Goal: Find specific page/section: Find specific page/section

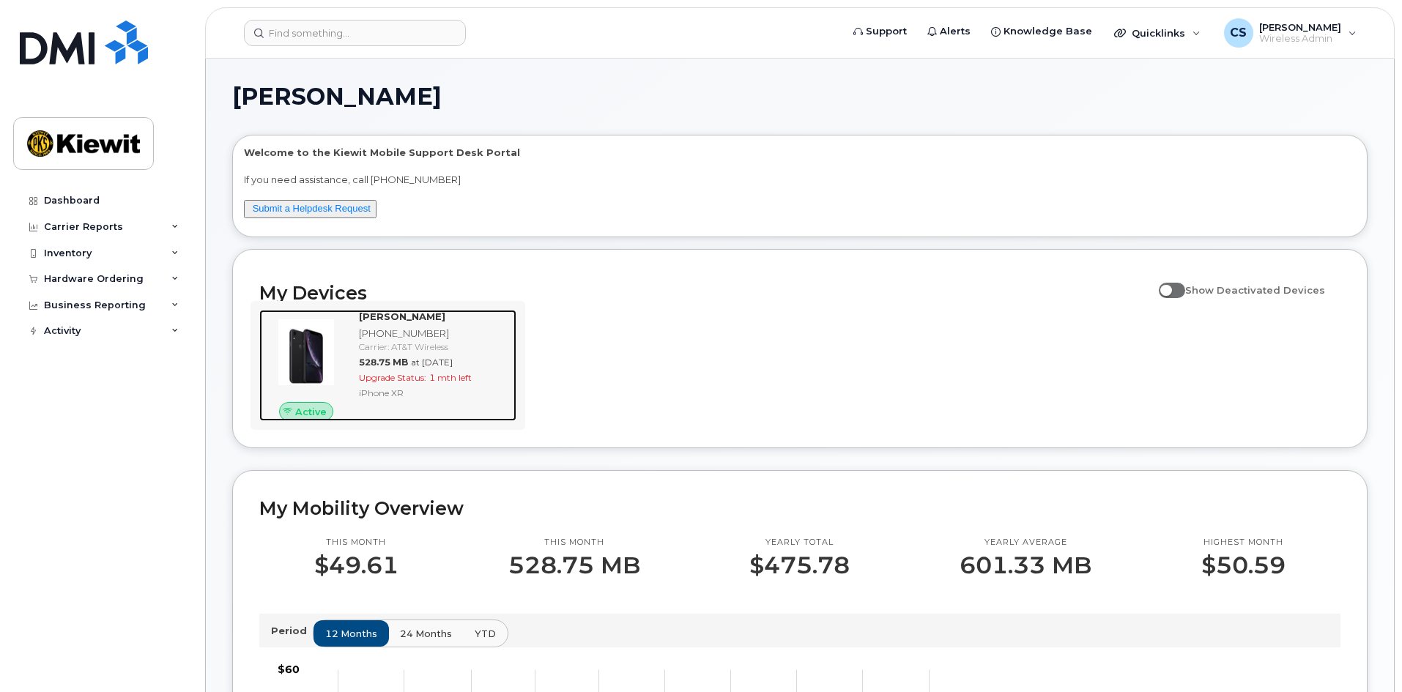
click at [471, 352] on div "Carrier: AT&T Wireless" at bounding box center [435, 347] width 152 height 12
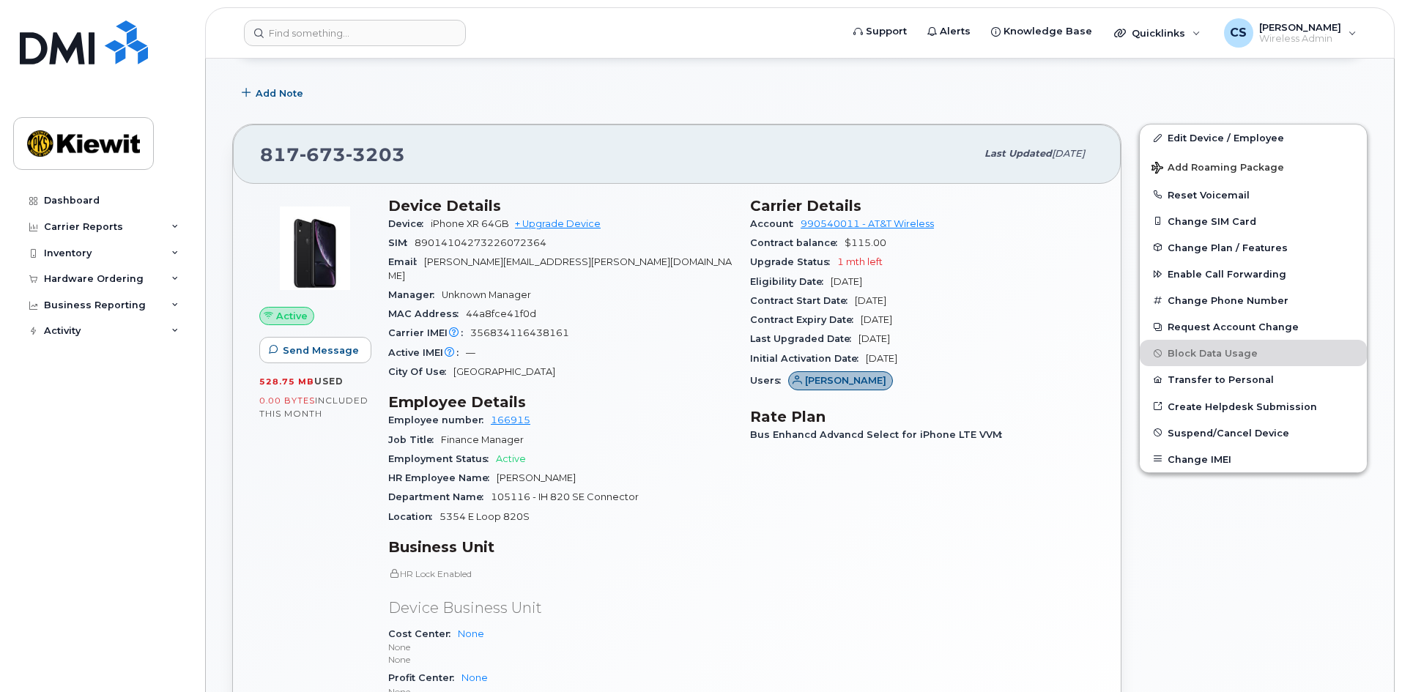
scroll to position [293, 0]
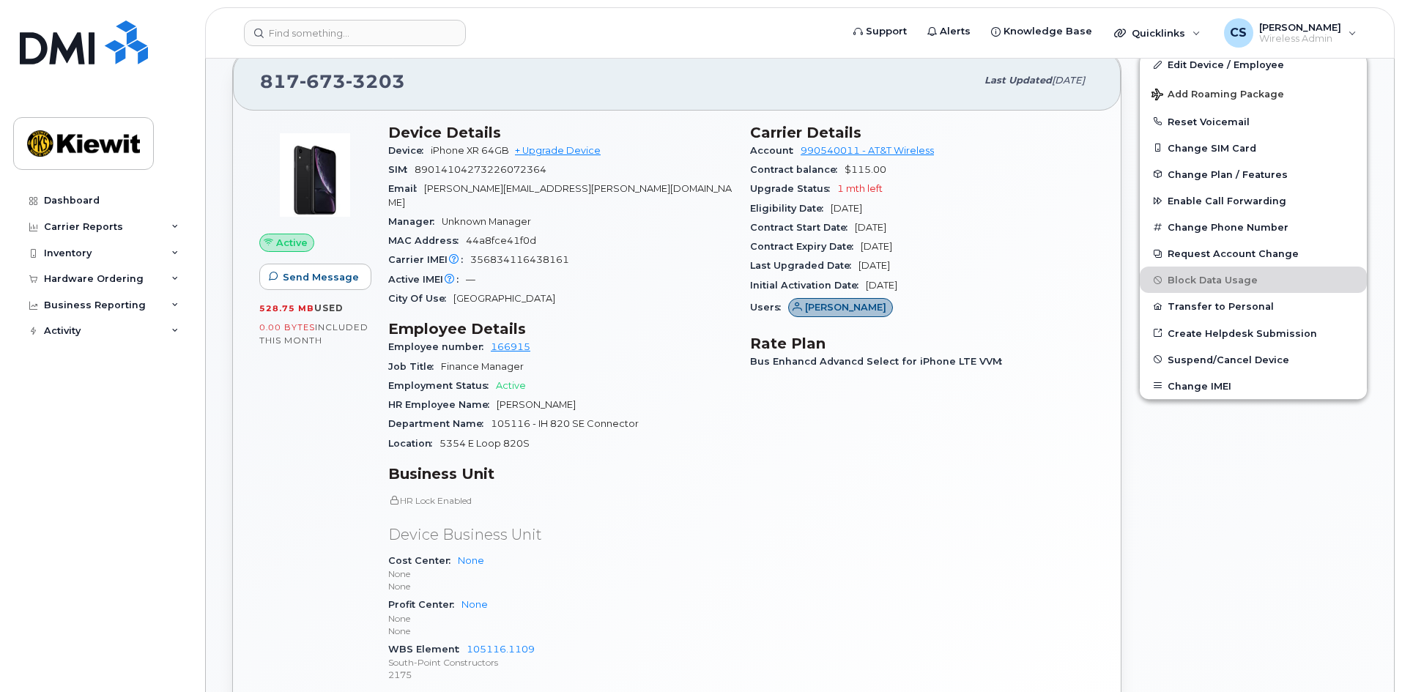
click at [469, 497] on div "HR Lock Enabled Device Business Unit Cost Center None None None Profit Center N…" at bounding box center [560, 589] width 344 height 190
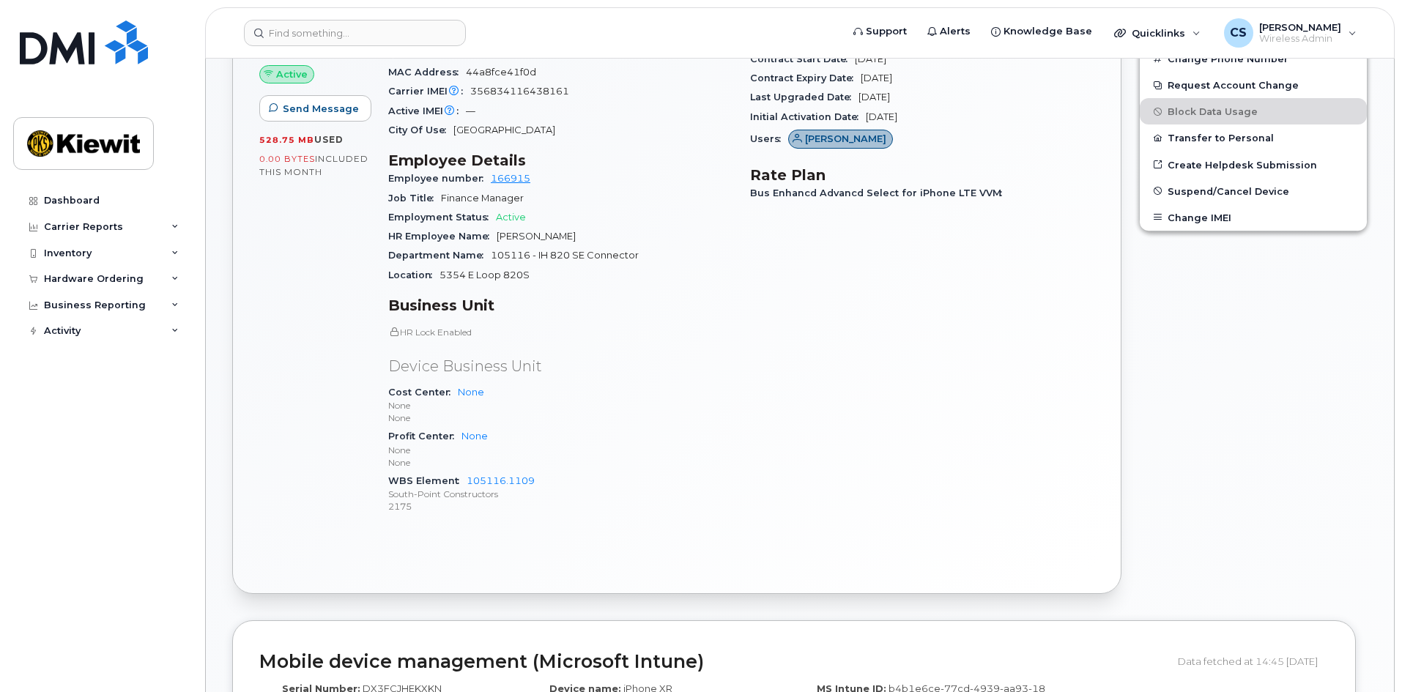
scroll to position [513, 0]
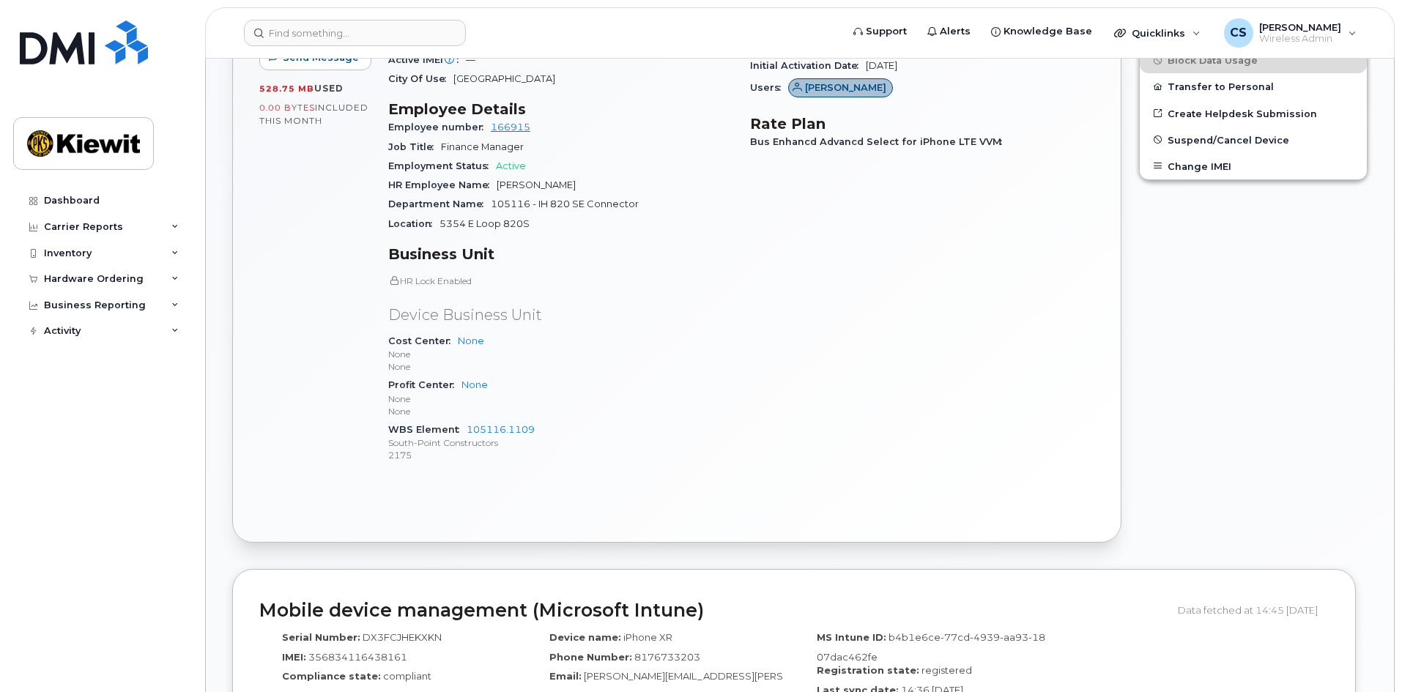
click at [436, 275] on div "HR Lock Enabled Device Business Unit Cost Center None None None Profit Center N…" at bounding box center [560, 370] width 344 height 190
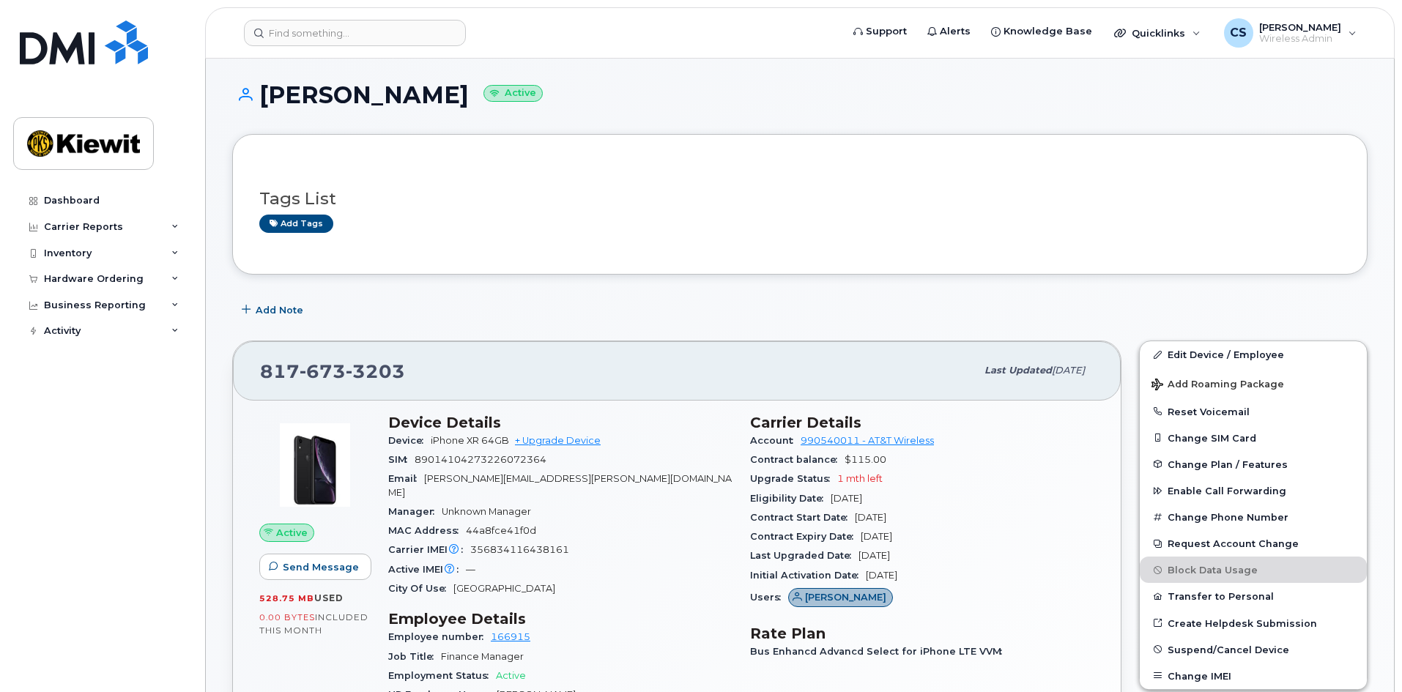
scroll to position [0, 0]
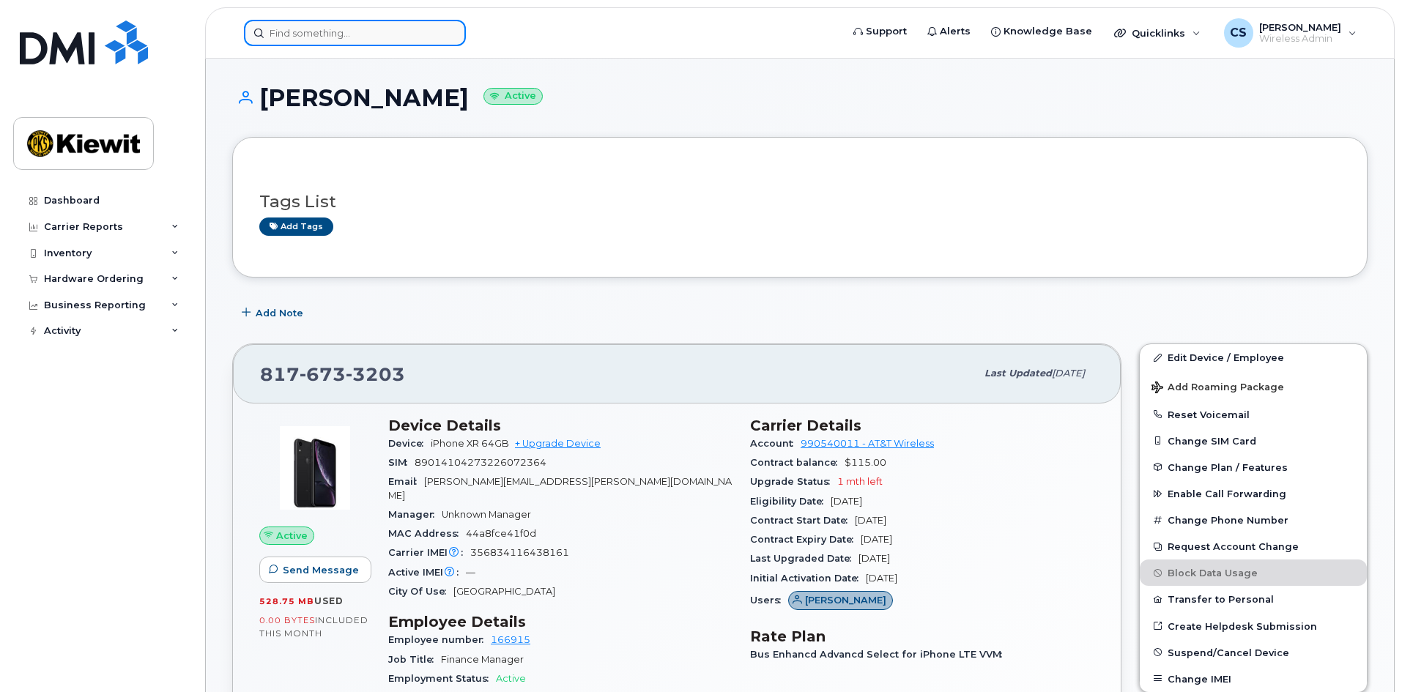
click at [403, 38] on input at bounding box center [355, 33] width 222 height 26
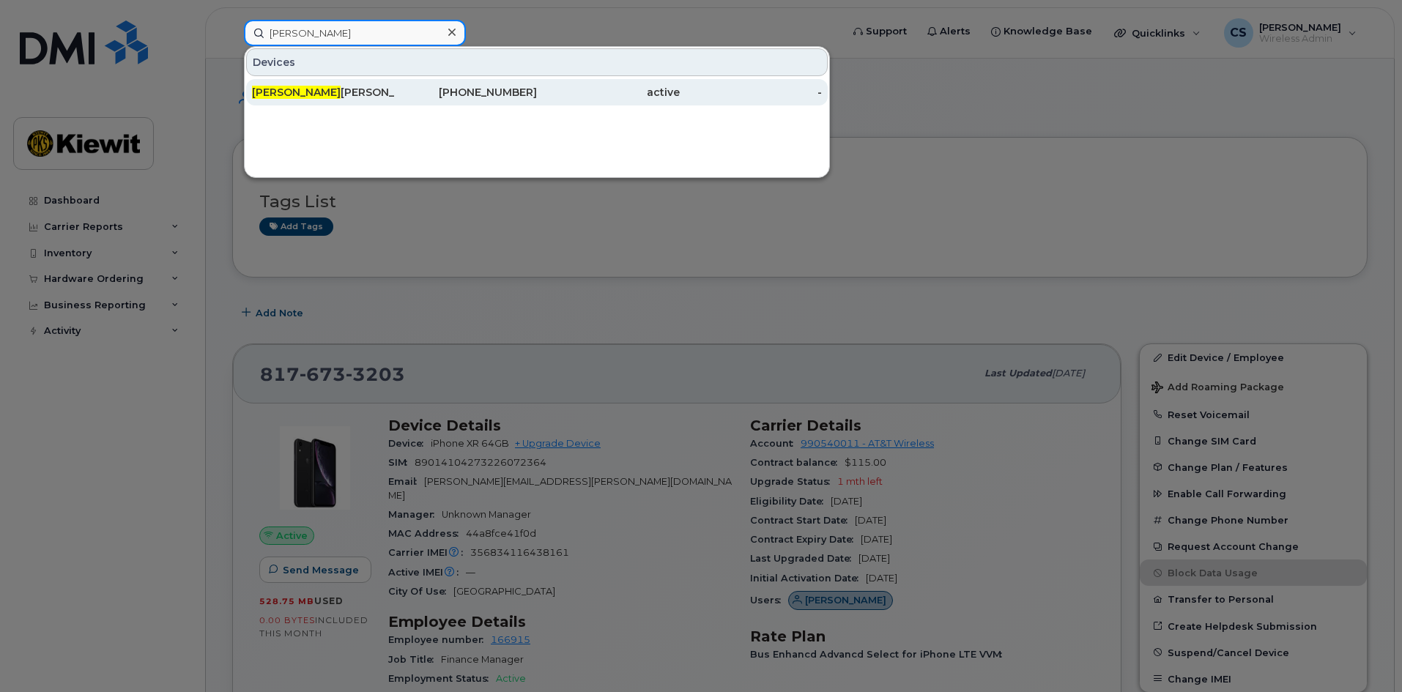
type input "irma"
click at [273, 88] on span "IRMA" at bounding box center [296, 92] width 89 height 13
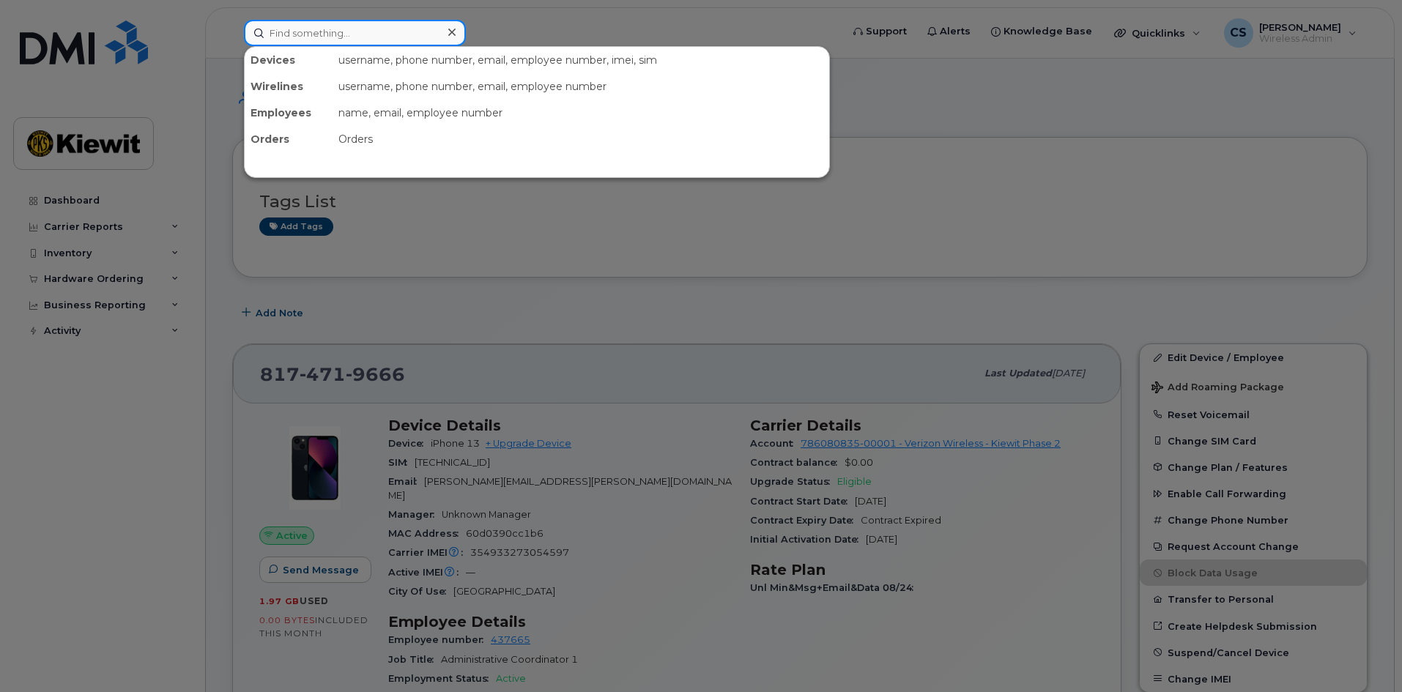
click at [296, 45] on input at bounding box center [355, 33] width 222 height 26
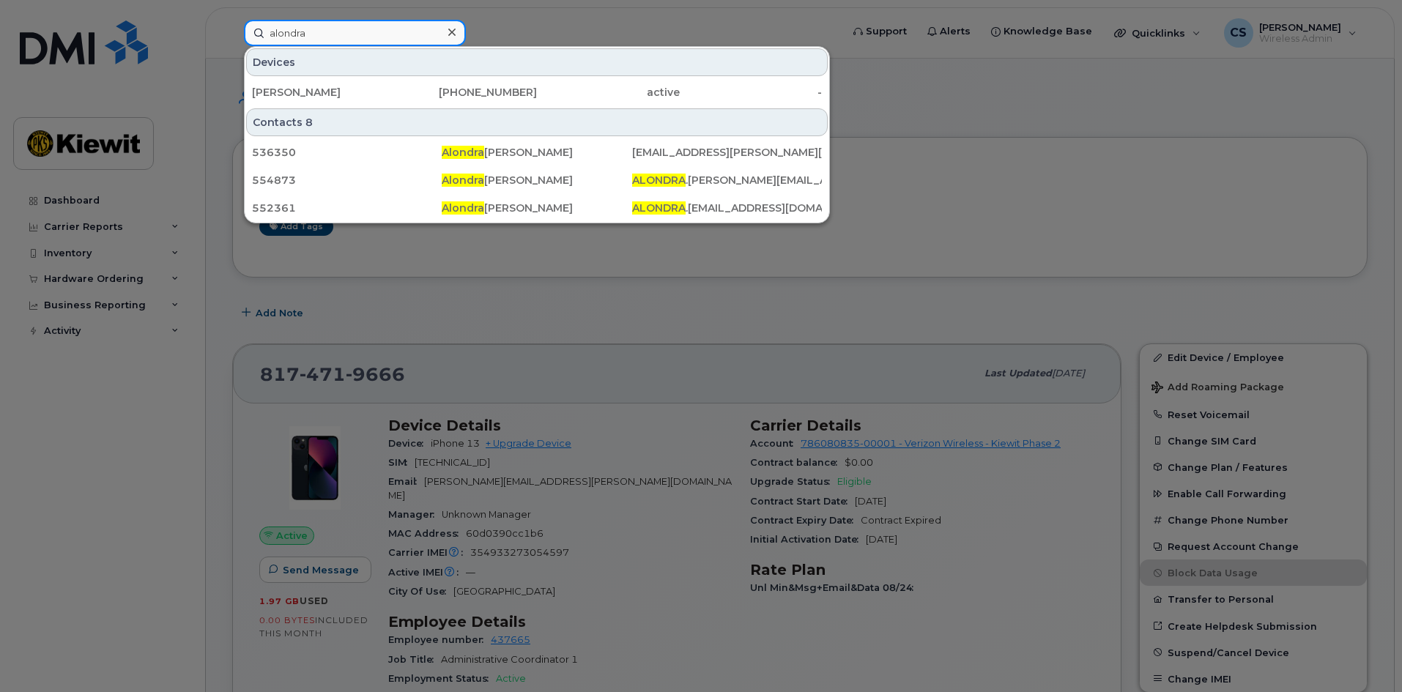
click at [334, 42] on input "alondra" at bounding box center [355, 33] width 222 height 26
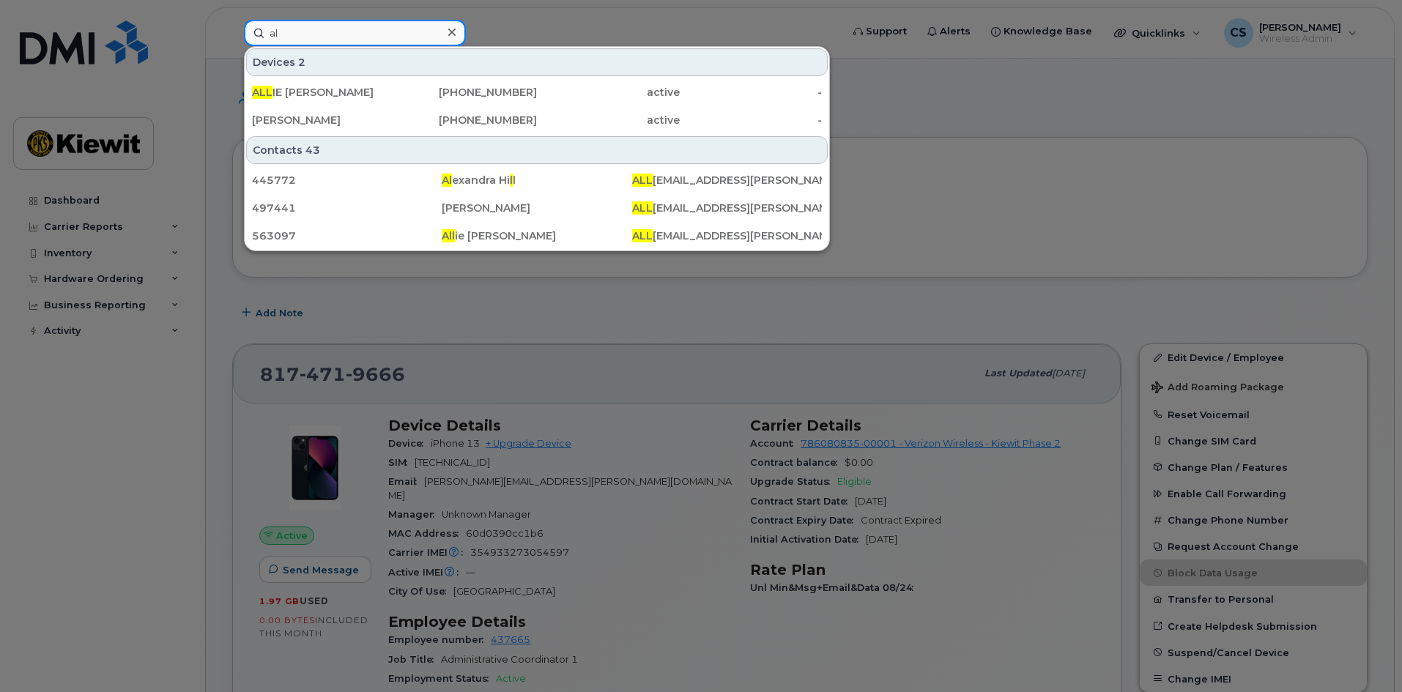
type input "a"
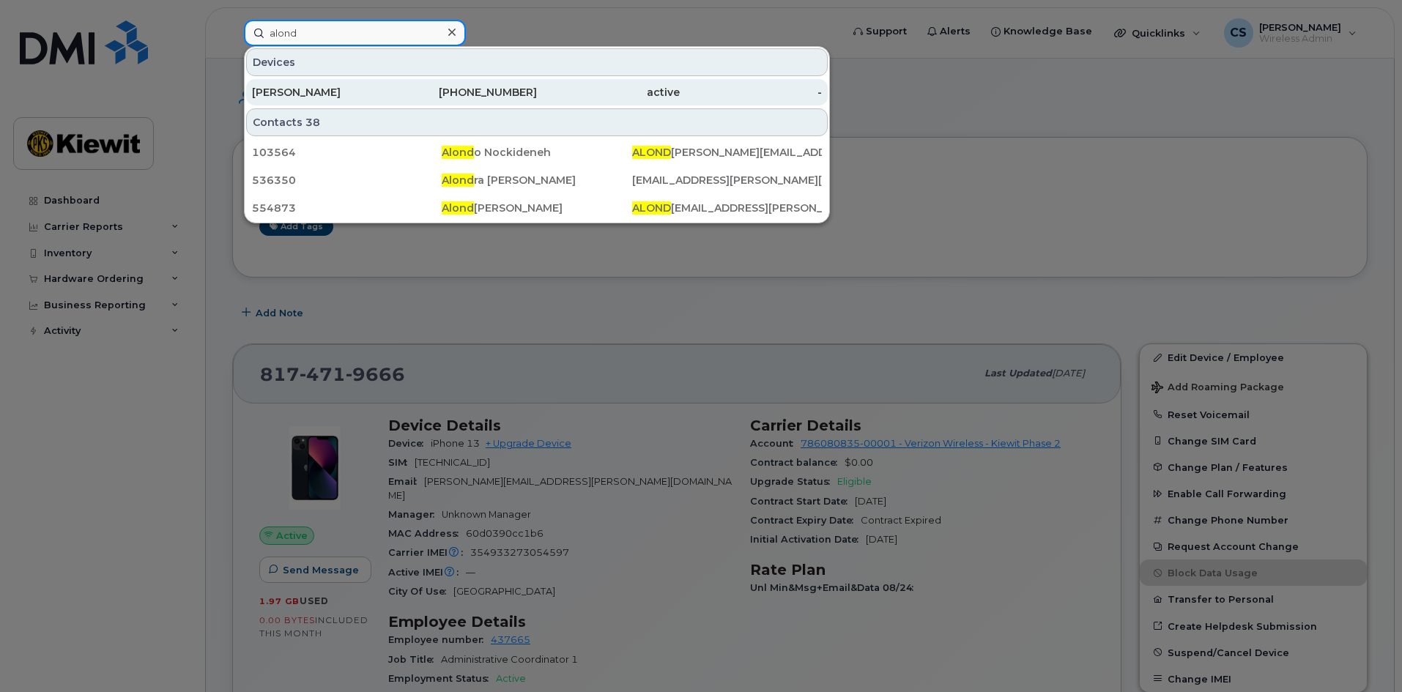
type input "alond"
click at [305, 90] on div "[PERSON_NAME]" at bounding box center [323, 92] width 143 height 15
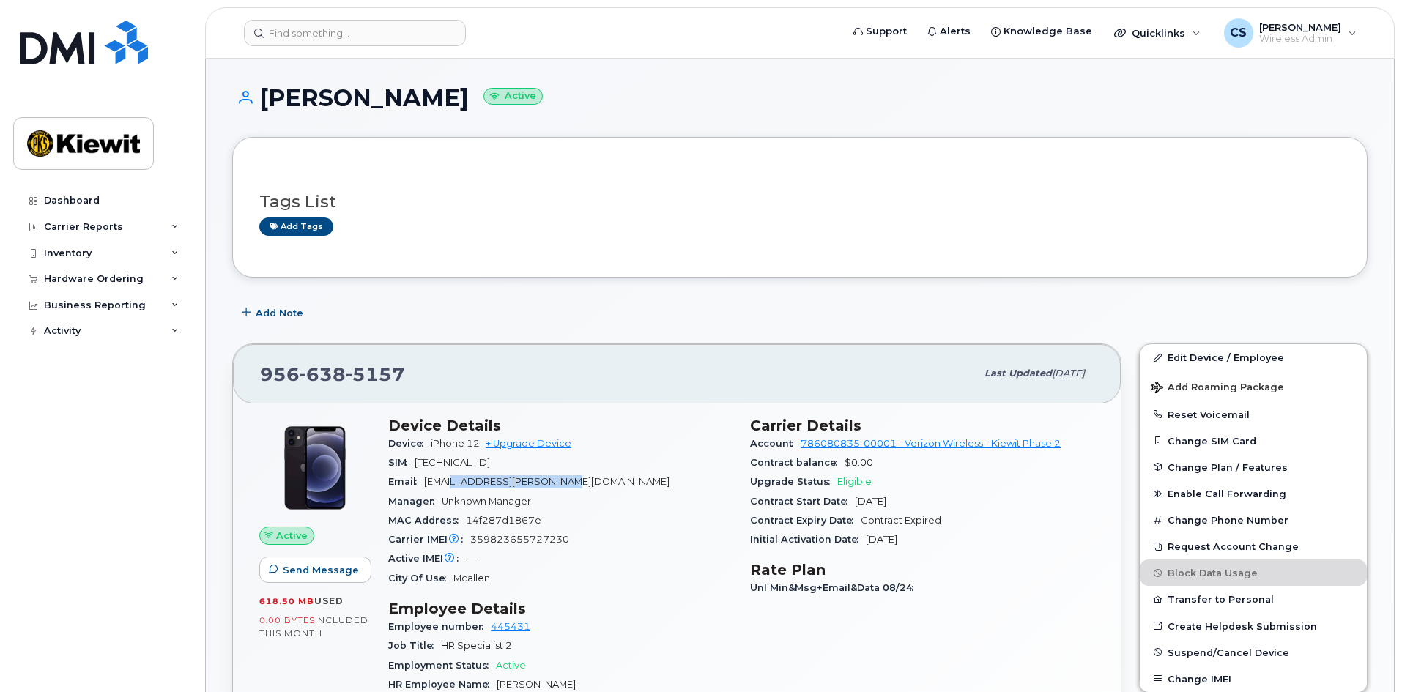
drag, startPoint x: 463, startPoint y: 480, endPoint x: 693, endPoint y: 480, distance: 230.7
click at [693, 480] on div "Email [EMAIL_ADDRESS][PERSON_NAME][DOMAIN_NAME]" at bounding box center [560, 481] width 344 height 19
click at [686, 486] on div "Email [EMAIL_ADDRESS][PERSON_NAME][DOMAIN_NAME]" at bounding box center [560, 481] width 344 height 19
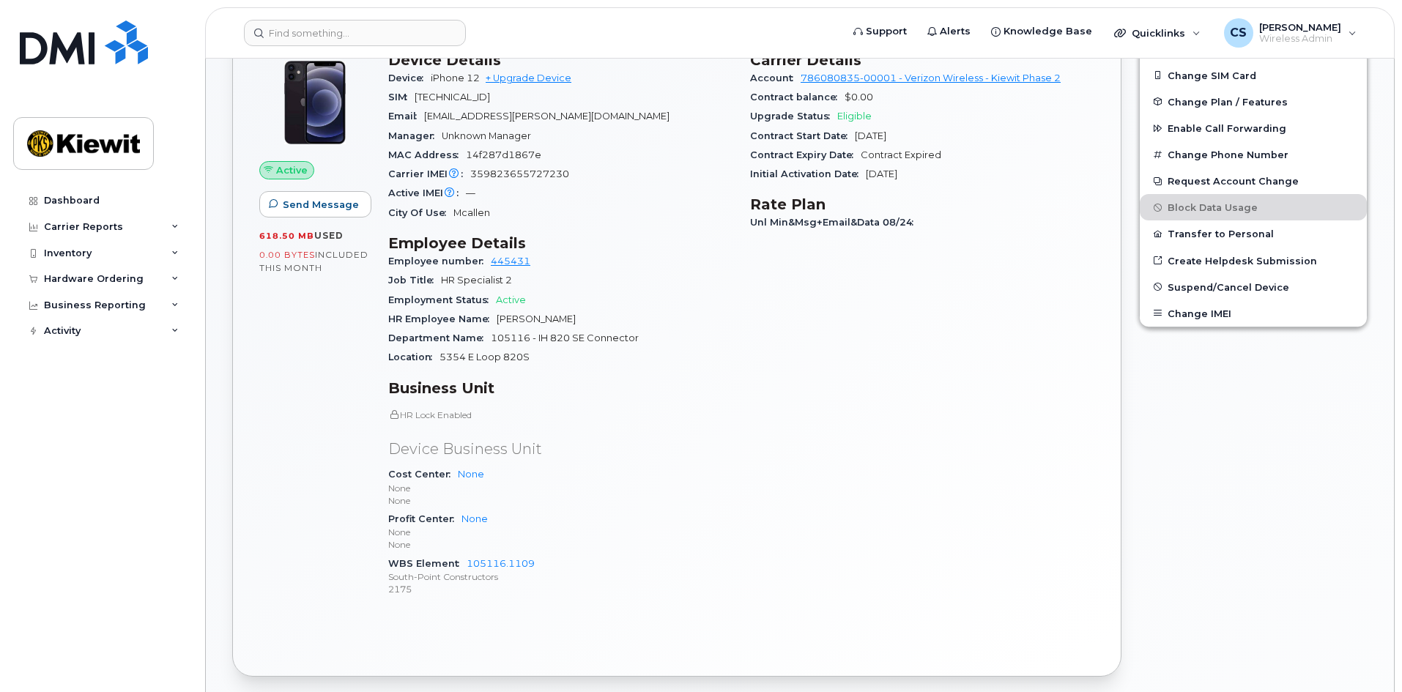
scroll to position [366, 0]
click at [453, 418] on p "HR Lock Enabled" at bounding box center [560, 414] width 344 height 12
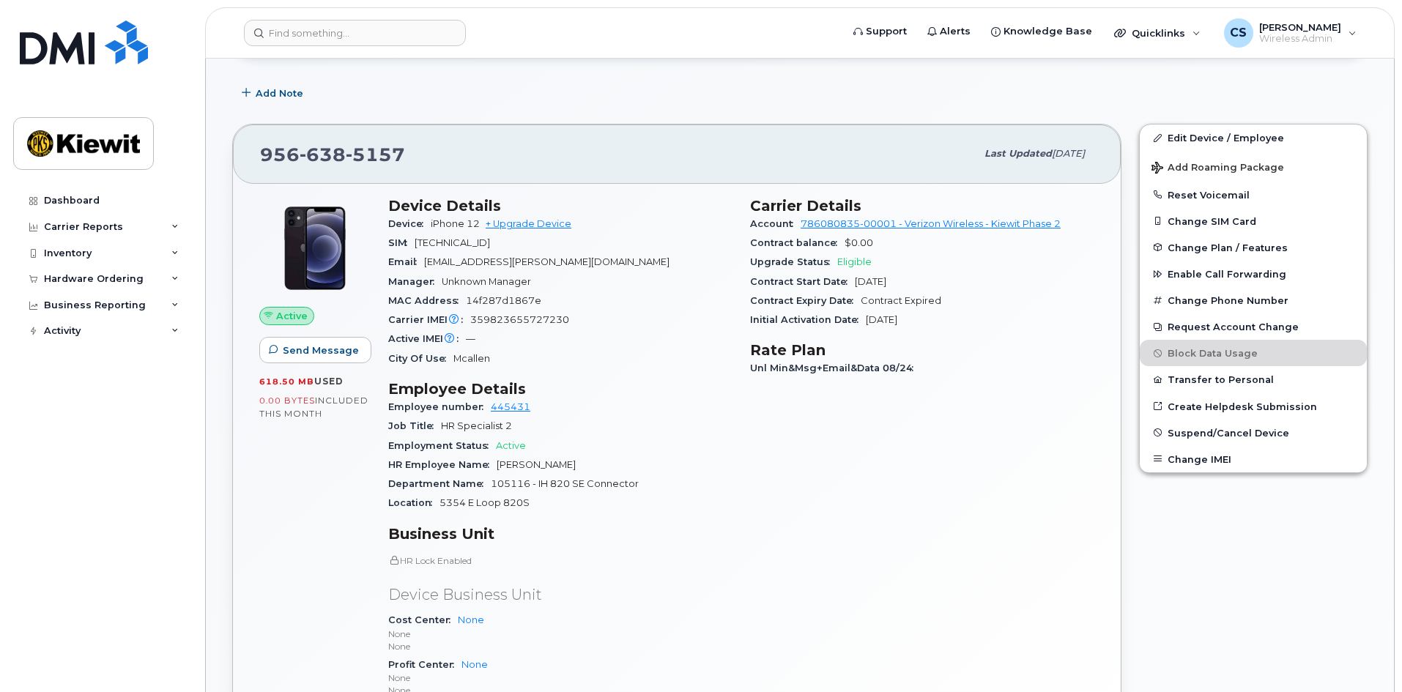
scroll to position [0, 0]
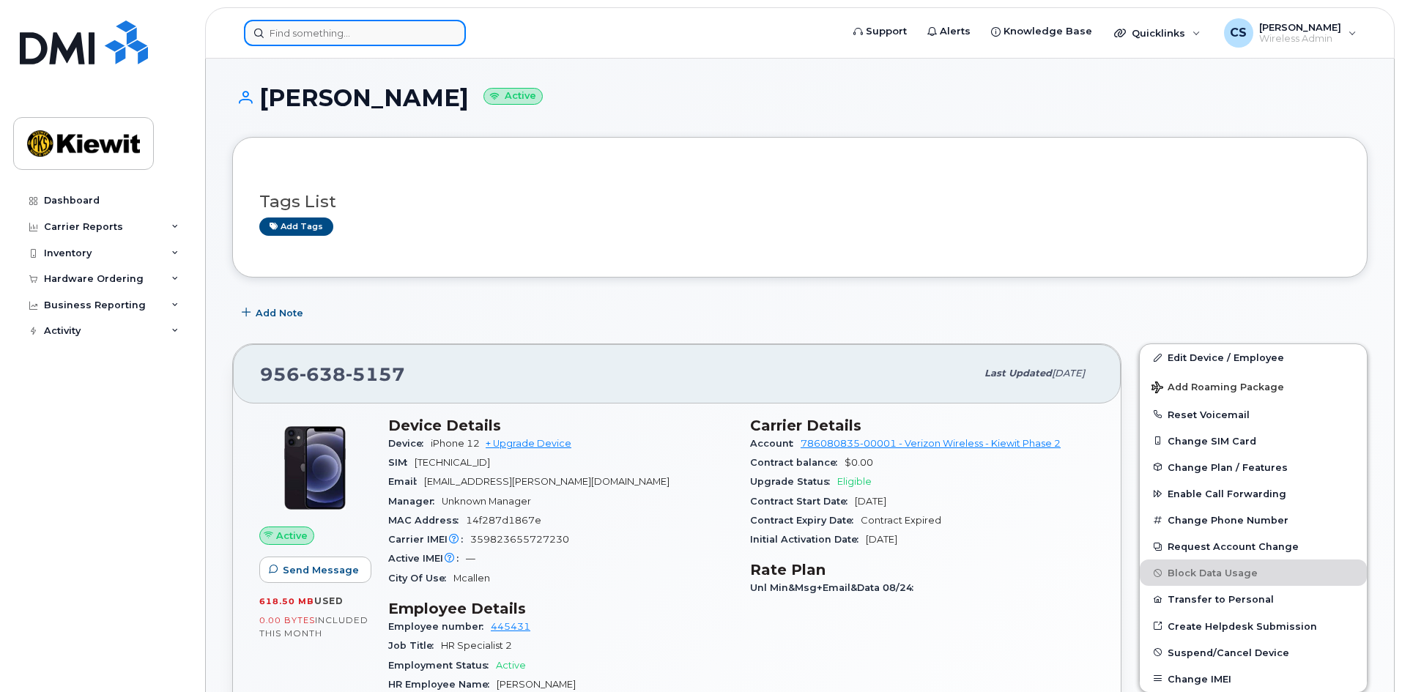
click at [320, 28] on input at bounding box center [355, 33] width 222 height 26
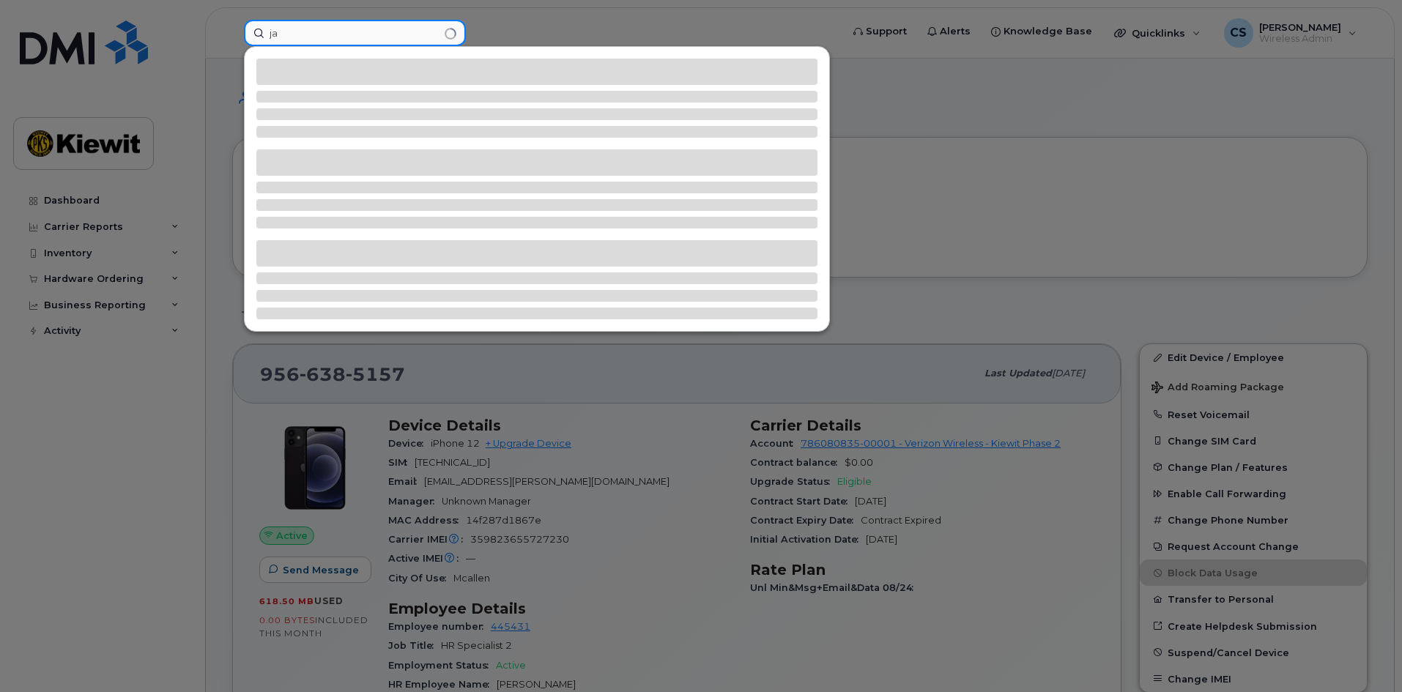
type input "j"
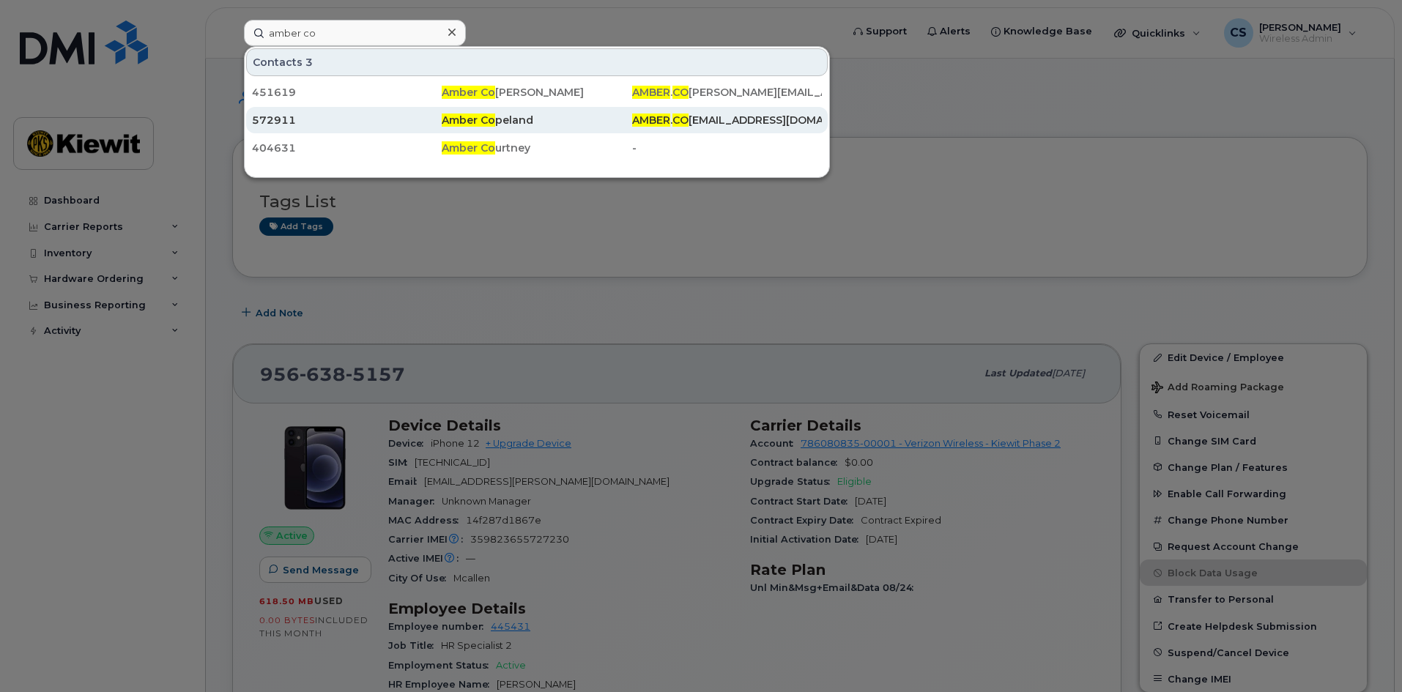
click at [516, 119] on div "Amber Co peland" at bounding box center [537, 120] width 190 height 15
click at [278, 117] on div "572911" at bounding box center [347, 120] width 190 height 15
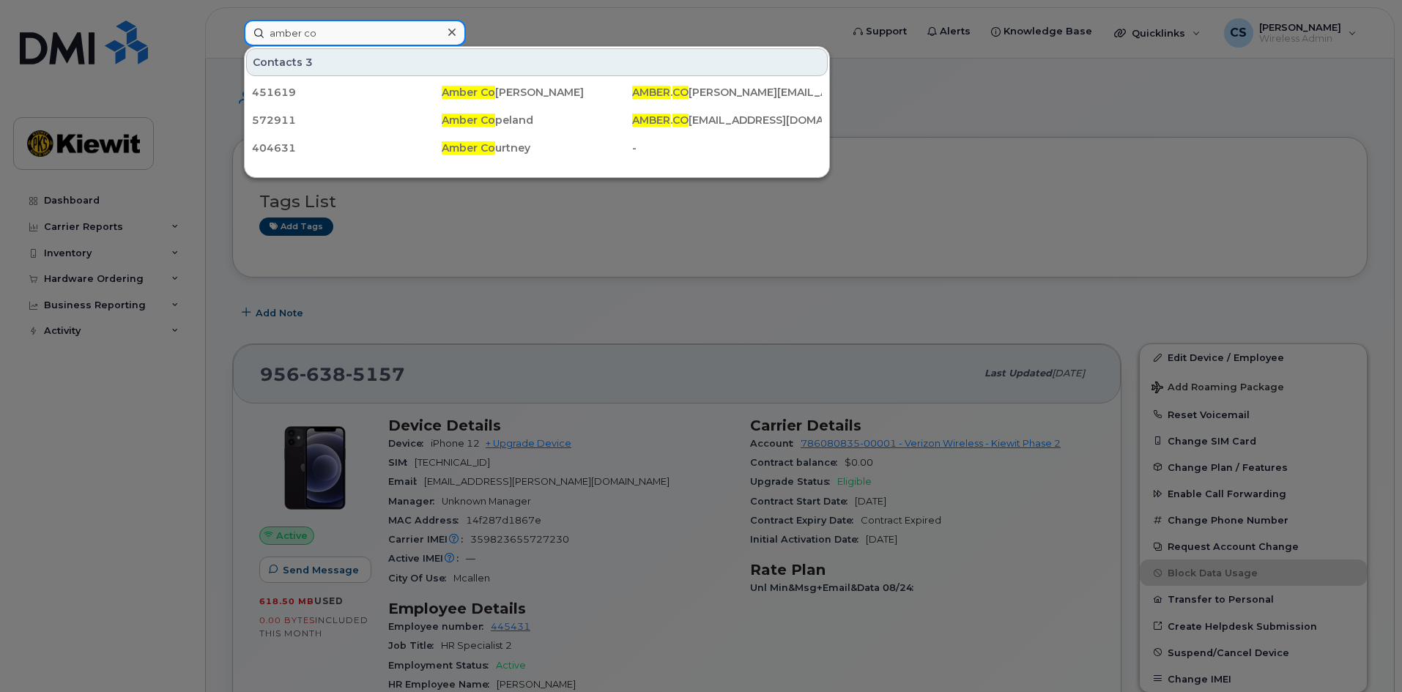
click at [360, 31] on input "amber co" at bounding box center [355, 33] width 222 height 26
click at [287, 73] on div "Contacts 3" at bounding box center [536, 62] width 581 height 28
click at [283, 44] on input "amber co" at bounding box center [355, 33] width 222 height 26
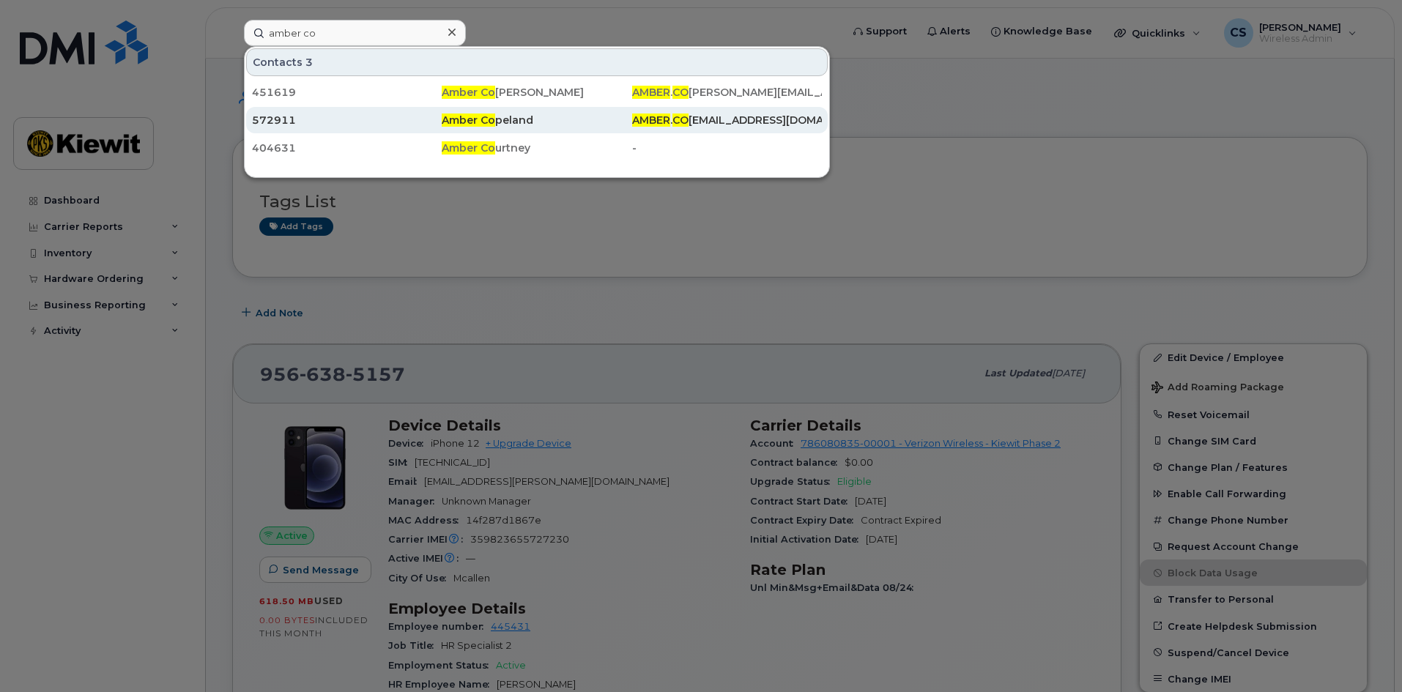
click at [274, 127] on div "572911" at bounding box center [347, 120] width 190 height 15
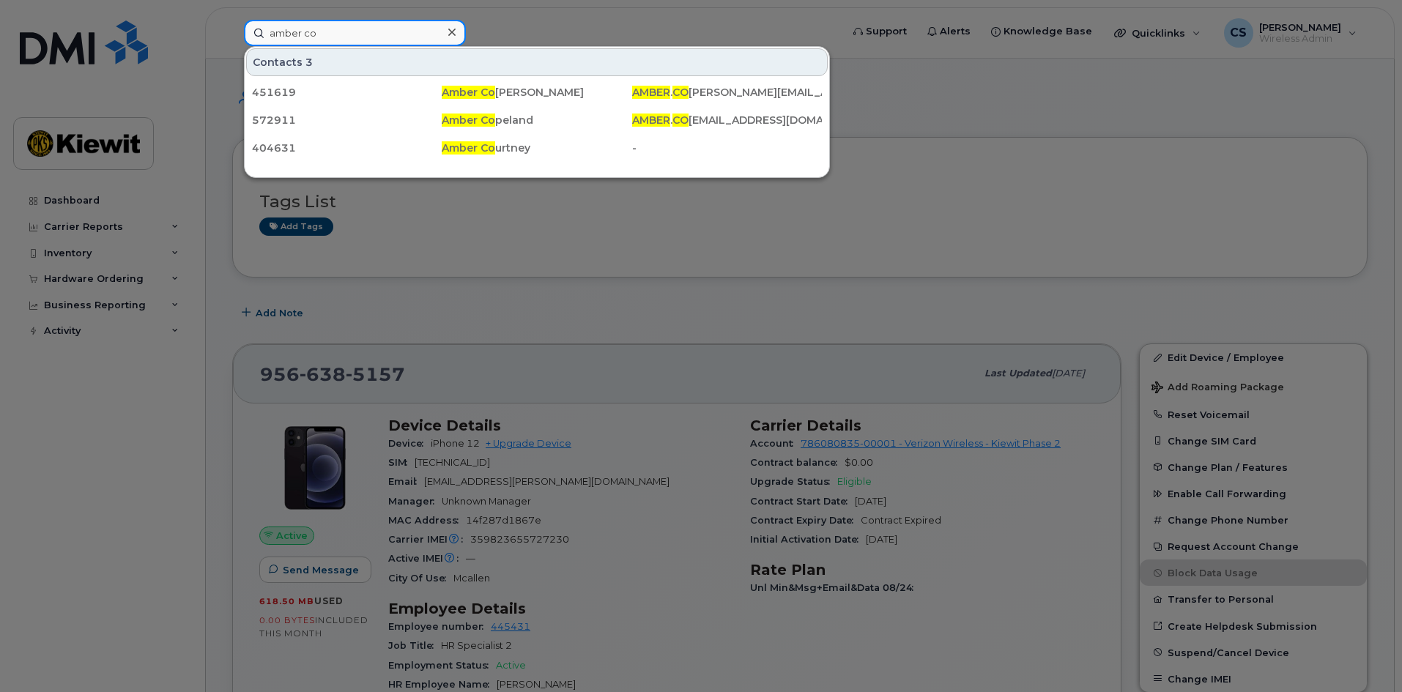
drag, startPoint x: 351, startPoint y: 31, endPoint x: 122, endPoint y: 28, distance: 228.5
click at [232, 28] on div "amber co Contacts 3 451619 Amber Co [PERSON_NAME] . CO [PERSON_NAME][EMAIL_ADDR…" at bounding box center [537, 33] width 611 height 26
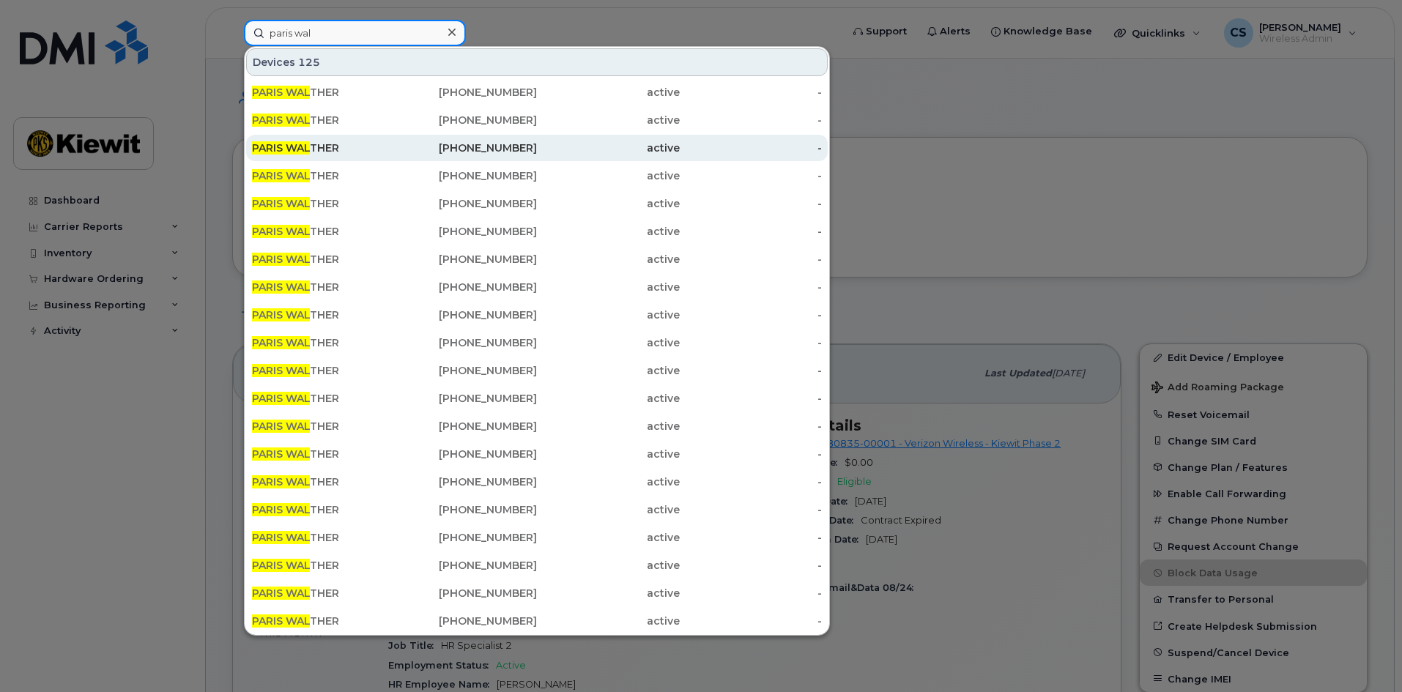
type input "paris wal"
click at [298, 156] on div "PARIS WAL THER" at bounding box center [323, 148] width 143 height 26
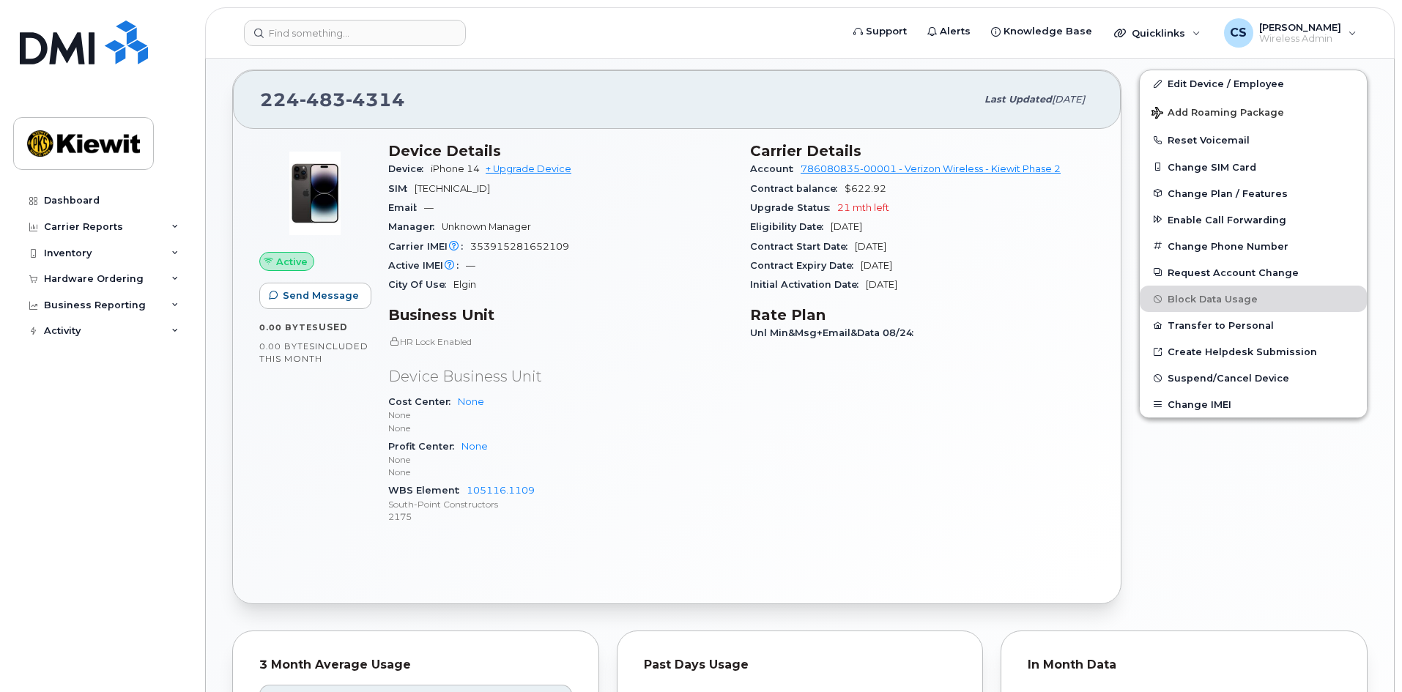
scroll to position [366, 0]
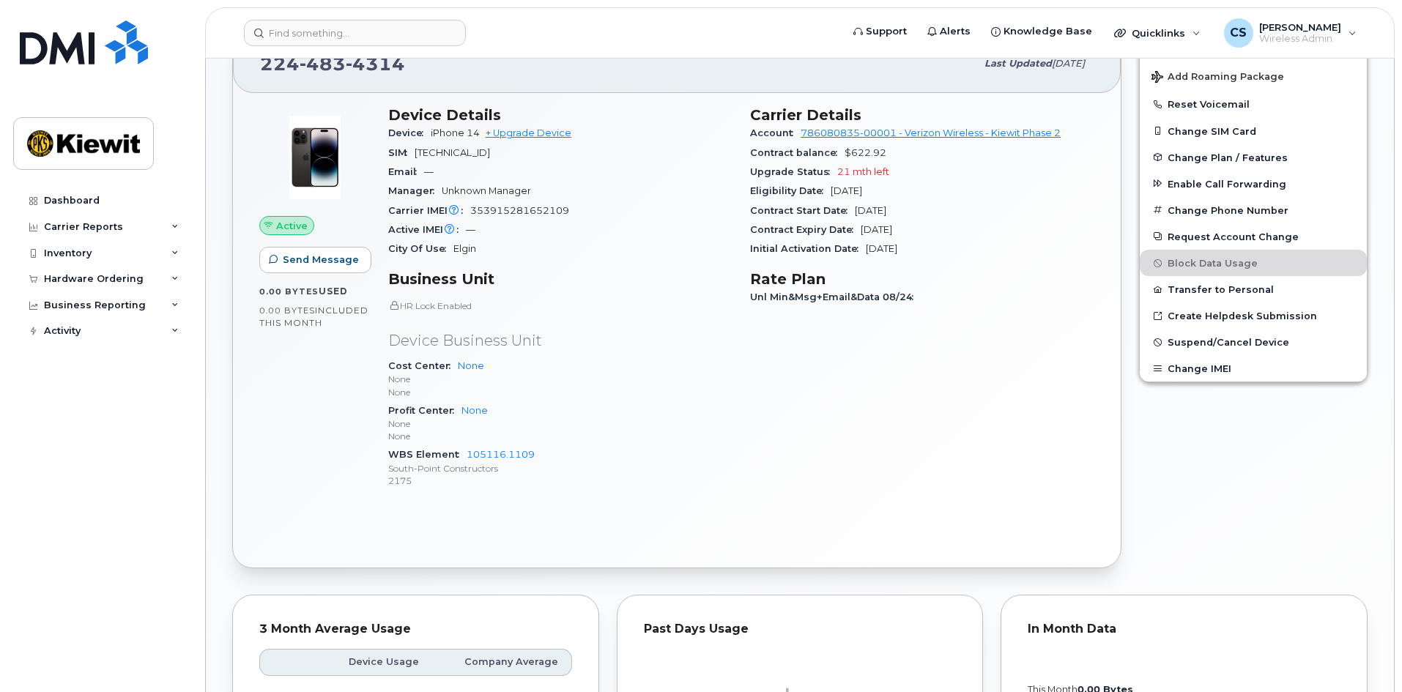
click at [414, 301] on p "HR Lock Enabled" at bounding box center [560, 306] width 344 height 12
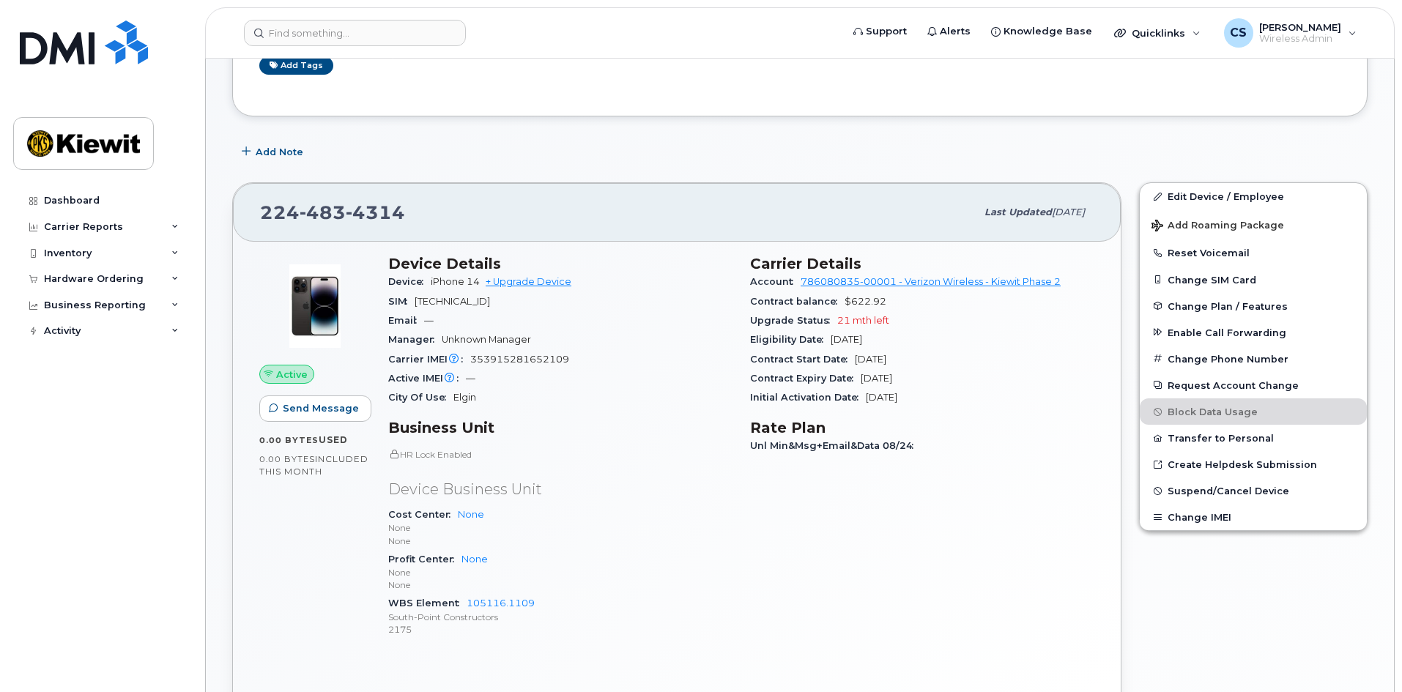
scroll to position [0, 0]
